Goal: Communication & Community: Share content

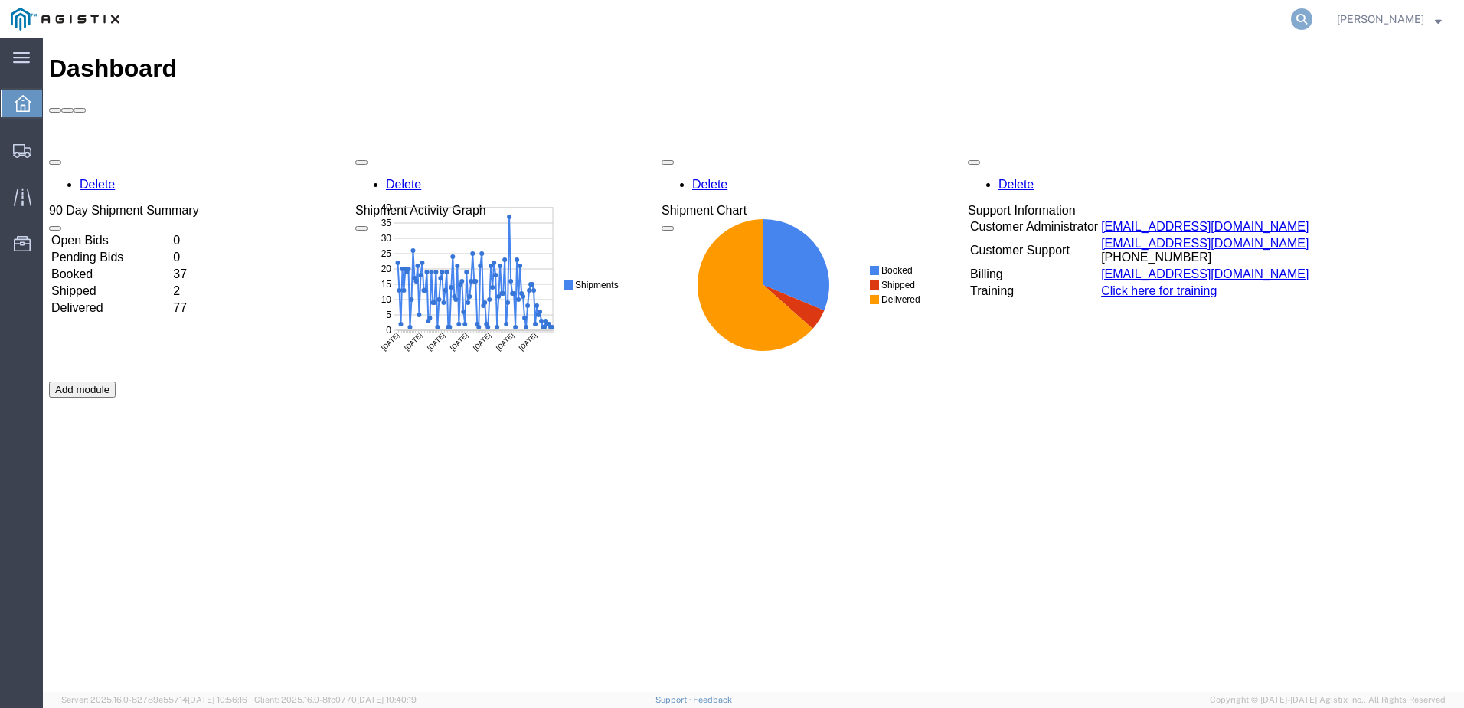
click at [1313, 18] on icon at bounding box center [1301, 18] width 21 height 21
click at [956, 19] on input "search" at bounding box center [1059, 19] width 466 height 37
paste input "56454430"
type input "56454430"
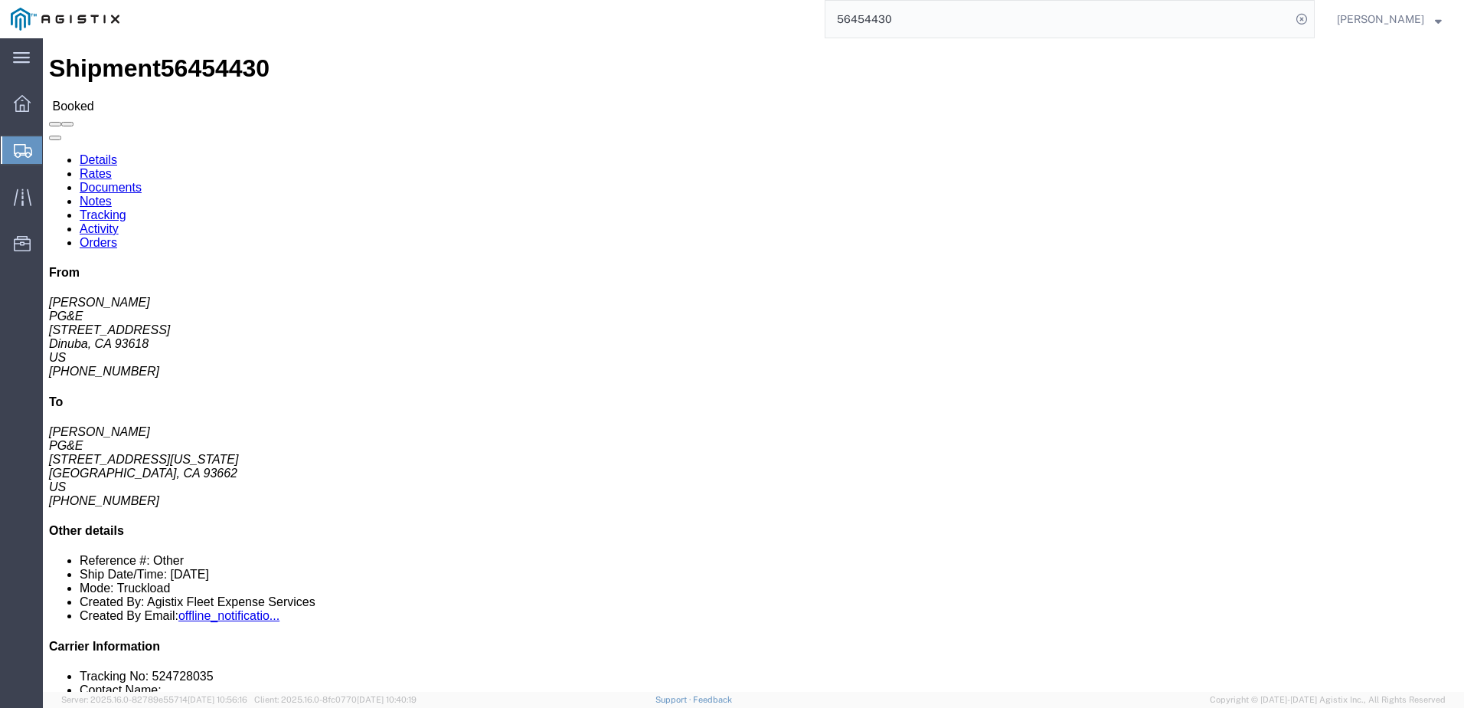
click span
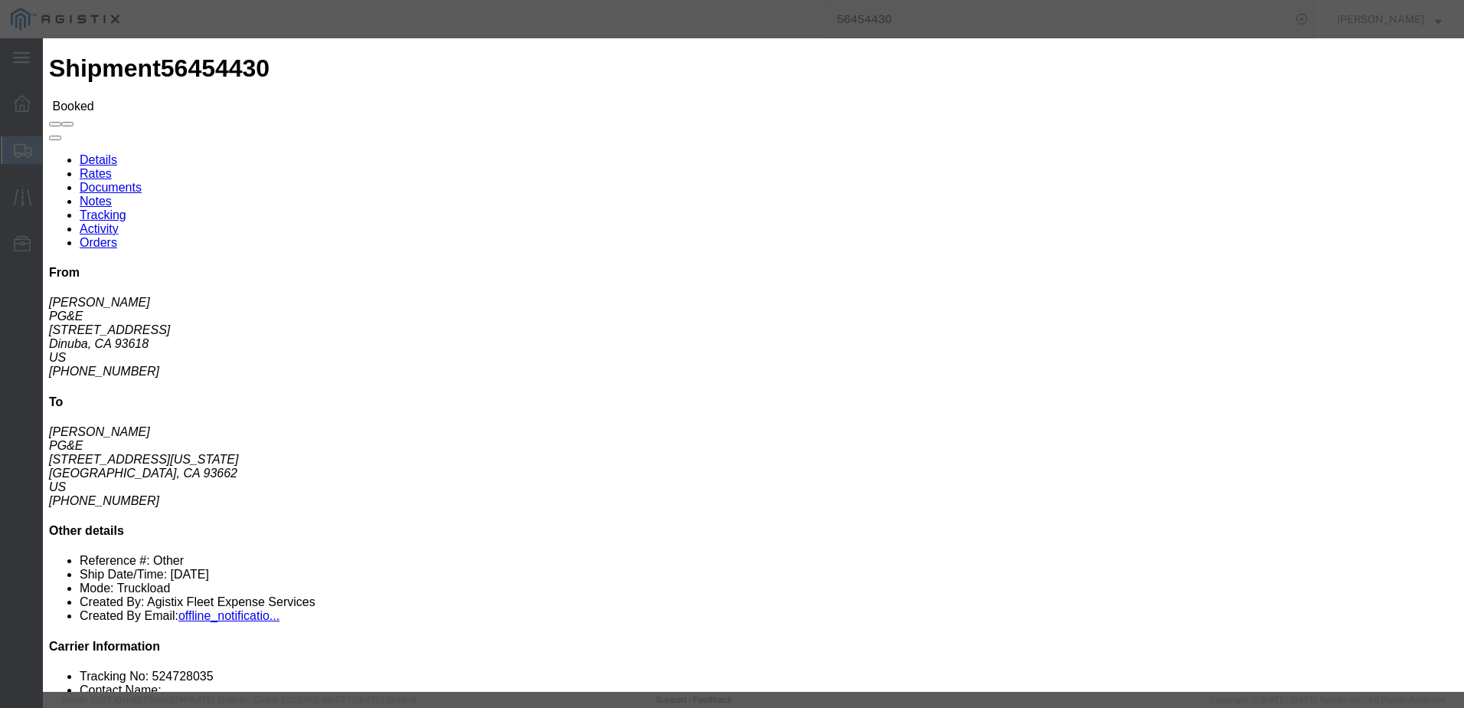
click input "text"
type input "[EMAIL_ADDRESS][DOMAIN_NAME]"
click input "PGE Fleet Bill Of Lading"
checkbox input "true"
click button "Send"
